Goal: Task Accomplishment & Management: Manage account settings

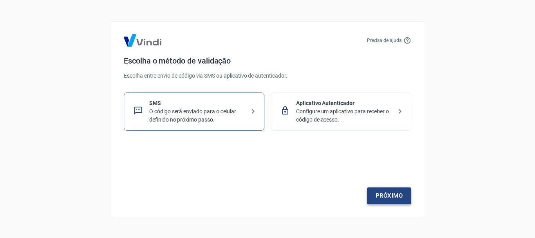
click at [389, 194] on link "Próximo" at bounding box center [389, 195] width 44 height 16
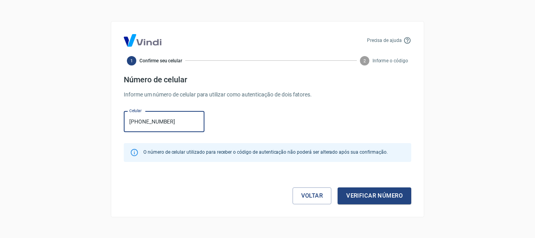
type input "[PHONE_NUMBER]"
click at [365, 198] on button "Verificar número" at bounding box center [375, 195] width 74 height 16
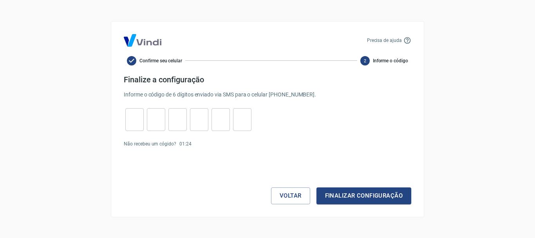
click at [139, 121] on input "tel" at bounding box center [134, 119] width 18 height 17
type input "3"
type input "8"
type input "0"
type input "3"
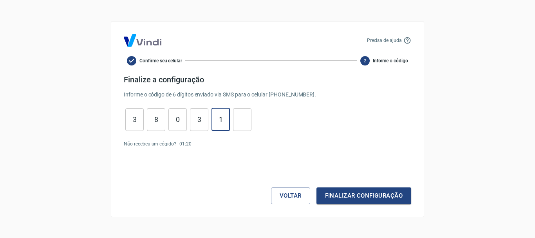
type input "1"
type input "0"
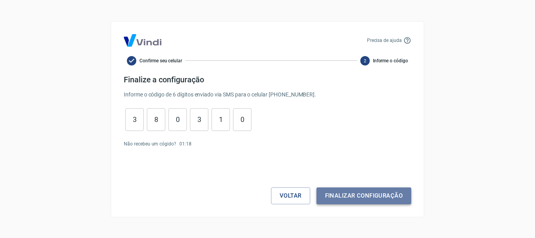
click at [349, 197] on button "Finalizar configuração" at bounding box center [364, 195] width 95 height 16
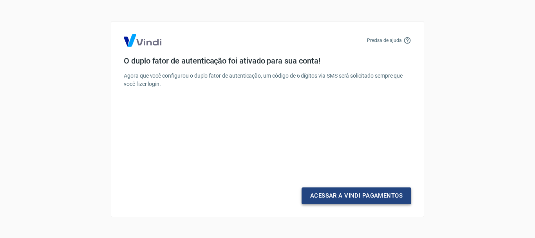
click at [326, 192] on link "Acessar a Vindi Pagamentos" at bounding box center [357, 195] width 110 height 16
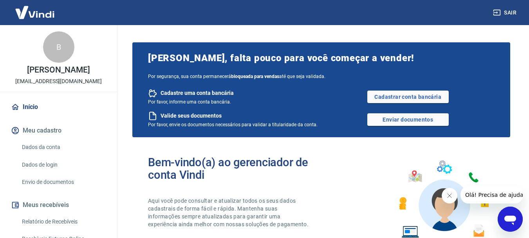
click at [45, 147] on link "Dados da conta" at bounding box center [63, 147] width 89 height 16
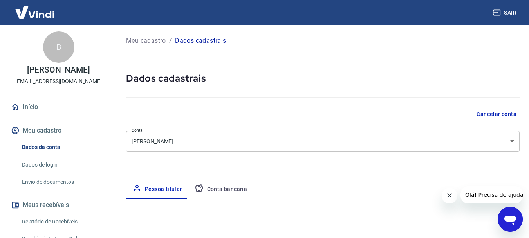
select select "RJ"
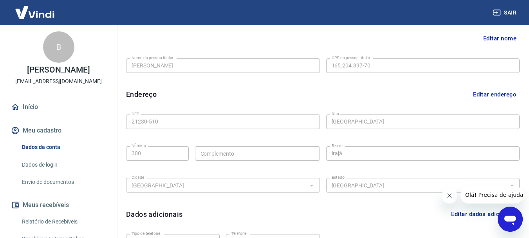
scroll to position [196, 0]
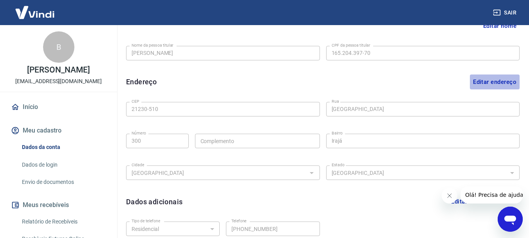
click at [479, 79] on button "Editar endereço" at bounding box center [495, 81] width 50 height 15
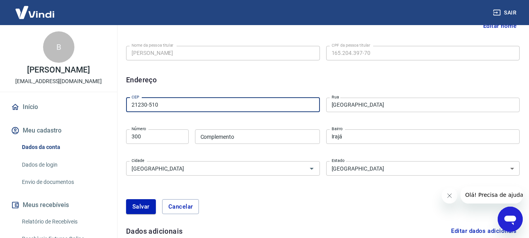
drag, startPoint x: 227, startPoint y: 107, endPoint x: 87, endPoint y: 109, distance: 140.3
type input "22783-115"
type input "bl2, apto 506"
type input "22783-115"
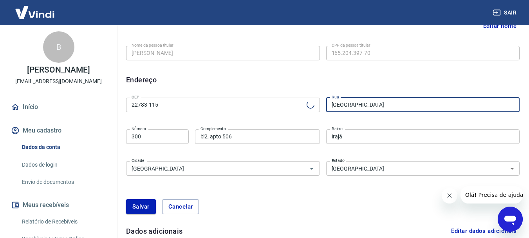
drag, startPoint x: 398, startPoint y: 100, endPoint x: 275, endPoint y: 109, distance: 123.4
click at [275, 109] on div "CEP 22783-115 CEP [GEOGRAPHIC_DATA] [GEOGRAPHIC_DATA], apto 506 Complemento [GE…" at bounding box center [323, 135] width 394 height 83
type input "Estrada dos Bandeirantes"
type input "Jacarepaguá"
type input "Estrada dos Bandeirantes"
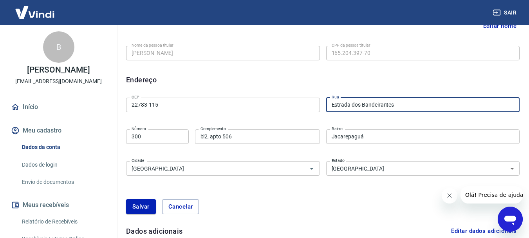
drag, startPoint x: 147, startPoint y: 140, endPoint x: 120, endPoint y: 143, distance: 26.8
click at [120, 143] on div "Meu cadastro / Dados cadastrais Dados cadastrais Cancelar conta [PERSON_NAME] […" at bounding box center [323, 65] width 413 height 472
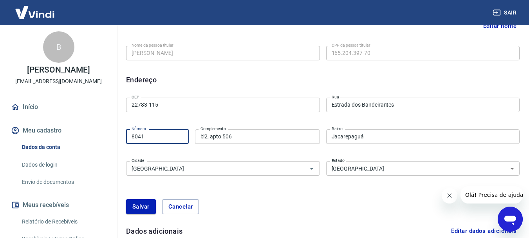
type input "8041"
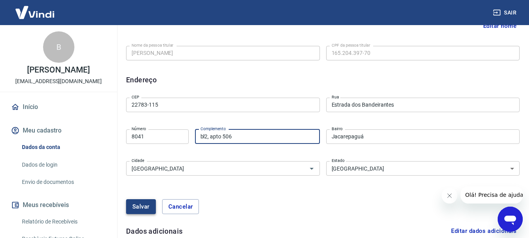
click at [132, 205] on button "Salvar" at bounding box center [141, 206] width 30 height 15
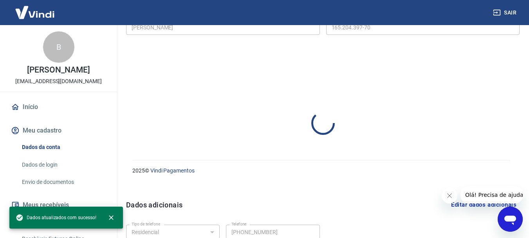
select select "RJ"
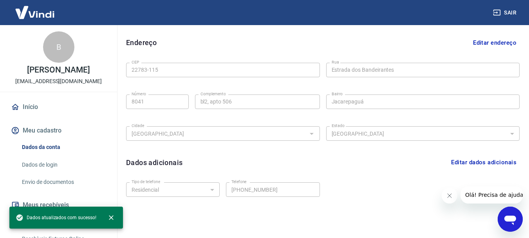
scroll to position [264, 0]
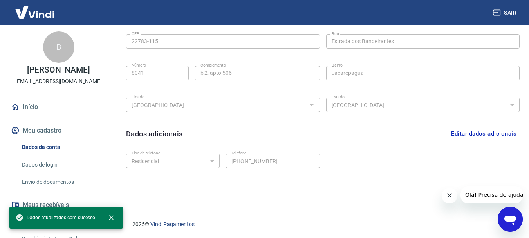
click at [468, 132] on button "Editar dados adicionais" at bounding box center [484, 133] width 72 height 15
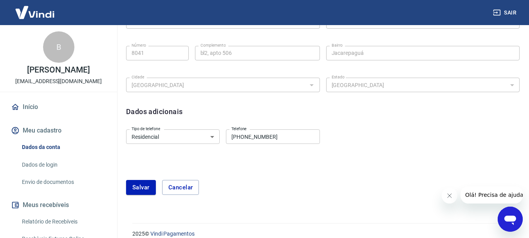
scroll to position [293, 0]
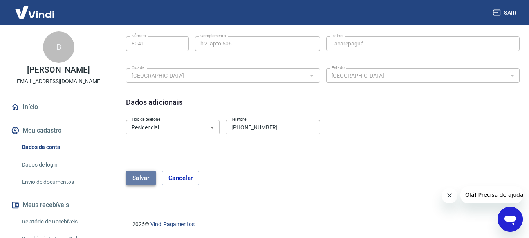
click at [134, 177] on button "Salvar" at bounding box center [141, 177] width 30 height 15
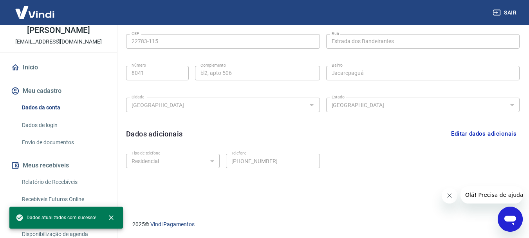
scroll to position [78, 0]
